Goal: Task Accomplishment & Management: Complete application form

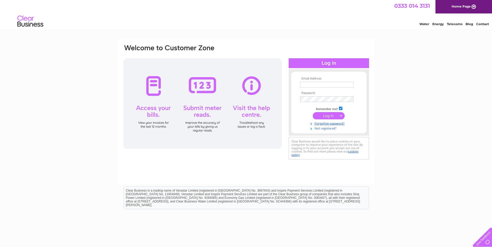
click at [328, 128] on link "Not registered?" at bounding box center [329, 128] width 59 height 5
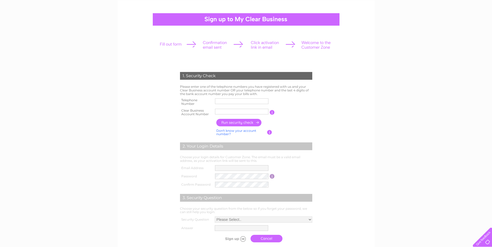
scroll to position [78, 0]
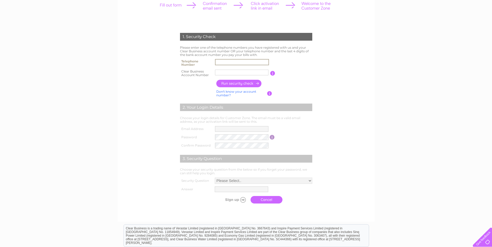
click at [240, 59] on input "text" at bounding box center [242, 62] width 54 height 6
click at [221, 71] on input "text" at bounding box center [241, 73] width 53 height 6
type input "CB3031746"
click at [262, 62] on input "text" at bounding box center [241, 62] width 53 height 6
click at [225, 82] on input "button" at bounding box center [239, 84] width 46 height 8
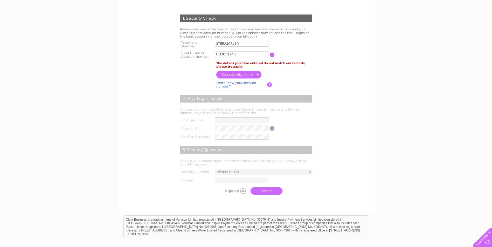
scroll to position [104, 0]
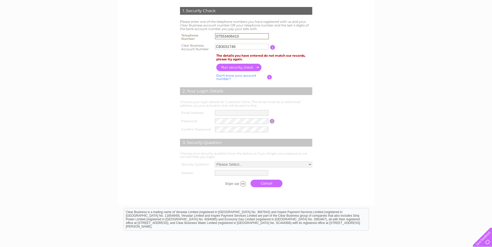
drag, startPoint x: 240, startPoint y: 36, endPoint x: 198, endPoint y: 33, distance: 42.4
click at [198, 33] on tr "Telephone Number 07553406410" at bounding box center [246, 37] width 135 height 10
type input "07405598522"
click at [235, 70] on input "button" at bounding box center [239, 68] width 46 height 8
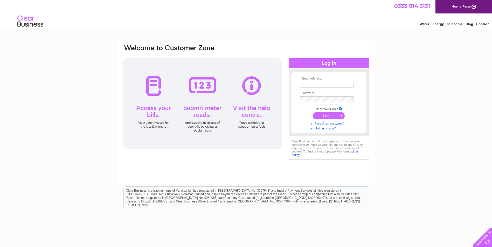
click at [318, 84] on input "text" at bounding box center [326, 85] width 53 height 6
type input "KISHOOREMANIKONDA@GMAIL.COM"
click at [313, 113] on input "submit" at bounding box center [329, 116] width 32 height 7
